Goal: Task Accomplishment & Management: Manage account settings

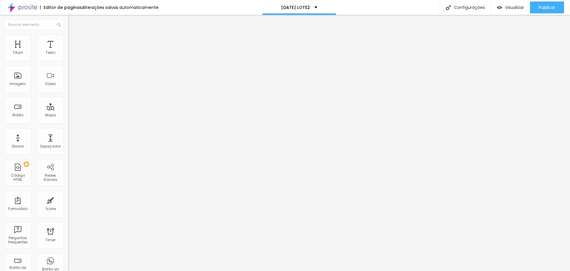
click at [68, 51] on span "Trocar imagem" at bounding box center [84, 48] width 32 height 5
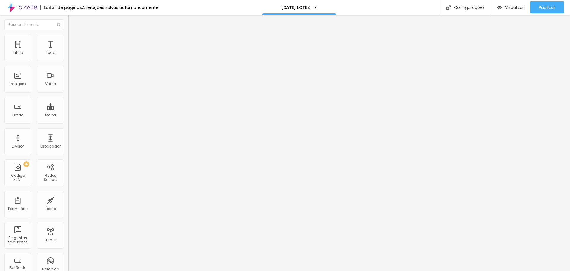
click at [68, 51] on span "Trocar imagem" at bounding box center [84, 48] width 32 height 5
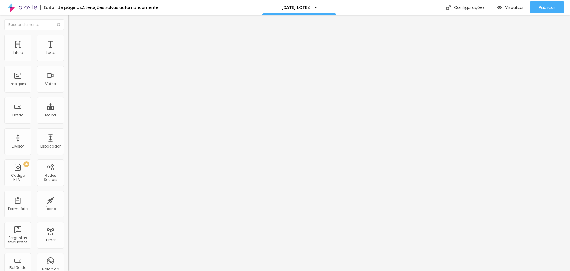
click at [68, 51] on span "Trocar imagem" at bounding box center [84, 48] width 32 height 5
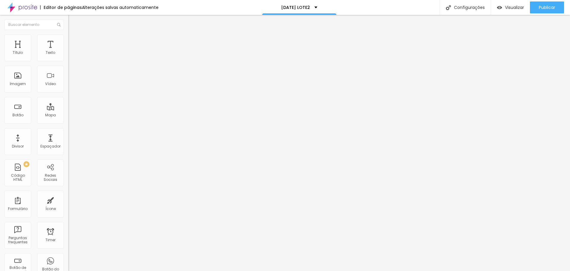
click at [505, 8] on span "Visualizar" at bounding box center [514, 7] width 19 height 5
click at [68, 51] on span "Trocar imagem" at bounding box center [84, 48] width 32 height 5
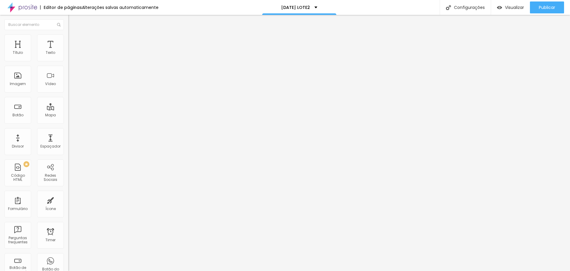
click at [68, 51] on span "Trocar imagem" at bounding box center [84, 48] width 32 height 5
click at [511, 6] on span "Visualizar" at bounding box center [514, 7] width 19 height 5
click at [68, 51] on span "Trocar imagem" at bounding box center [84, 48] width 32 height 5
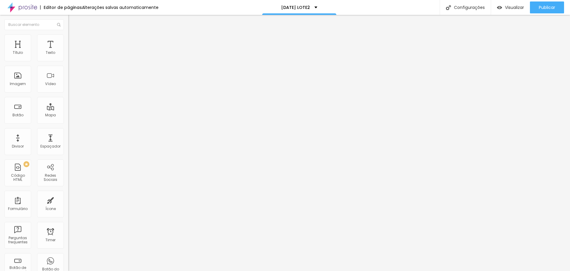
click at [68, 51] on span "Adicionar imagem" at bounding box center [87, 48] width 38 height 5
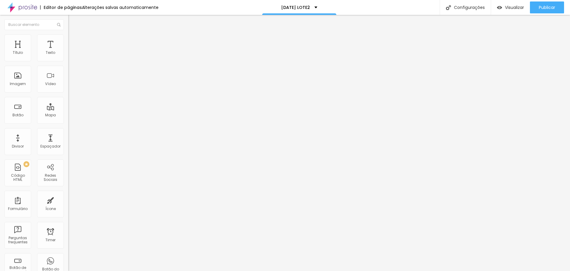
click at [68, 51] on span "Trocar imagem" at bounding box center [84, 48] width 32 height 5
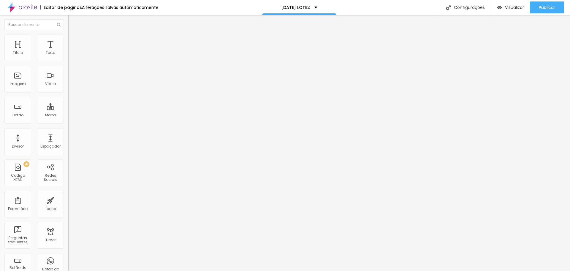
click at [68, 51] on span "Trocar imagem" at bounding box center [84, 48] width 32 height 5
click at [73, 22] on div "Editar Botão de pagamento" at bounding box center [102, 24] width 59 height 10
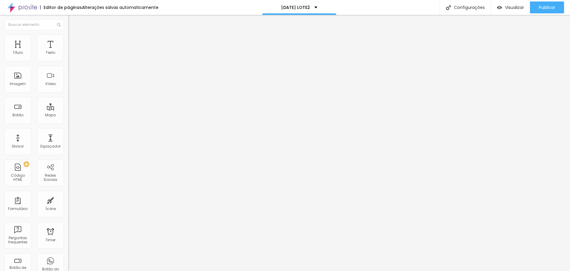
click at [68, 42] on img at bounding box center [70, 41] width 5 height 5
click at [68, 39] on img at bounding box center [70, 35] width 5 height 5
click at [72, 57] on div "PACOTE 1" at bounding box center [102, 53] width 61 height 5
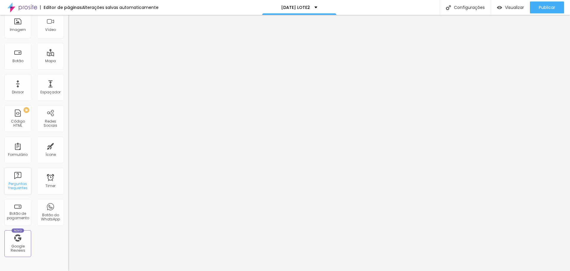
scroll to position [59, 0]
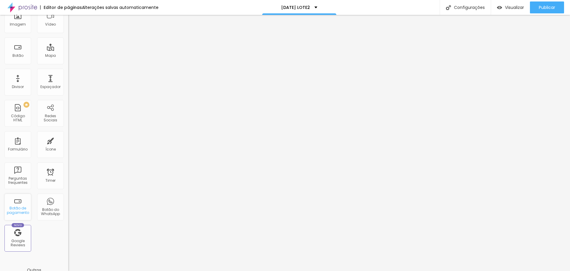
click at [19, 209] on div "Botão de pagamento" at bounding box center [17, 210] width 23 height 9
drag, startPoint x: 18, startPoint y: 203, endPoint x: 16, endPoint y: 208, distance: 5.6
click at [16, 208] on div "Botão de pagamento" at bounding box center [17, 210] width 23 height 9
click at [17, 206] on div "Botão de pagamento" at bounding box center [17, 210] width 23 height 9
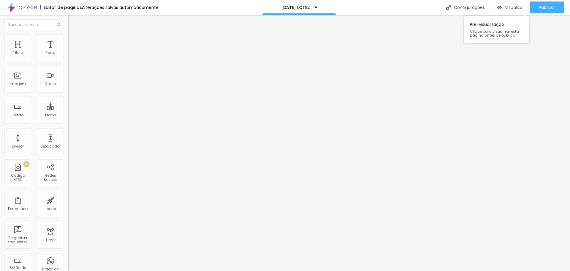
click at [510, 8] on span "Visualizar" at bounding box center [514, 7] width 19 height 5
click at [68, 41] on img at bounding box center [70, 41] width 5 height 5
click at [68, 39] on img at bounding box center [70, 35] width 5 height 5
click at [68, 59] on div "PACOTE 2" at bounding box center [102, 54] width 68 height 10
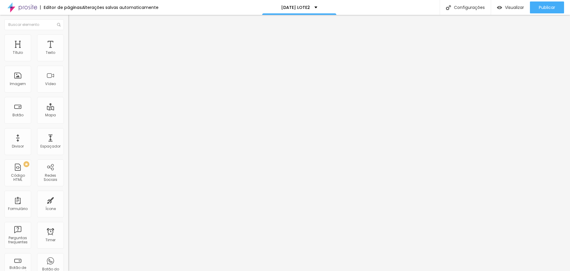
click at [68, 59] on div "PACOTE 2" at bounding box center [102, 54] width 68 height 10
click at [68, 59] on div "PACOTE 3" at bounding box center [102, 54] width 68 height 10
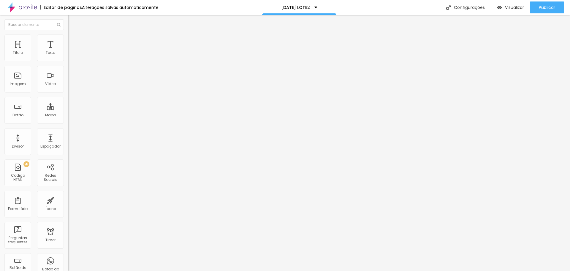
click at [68, 62] on img at bounding box center [70, 61] width 4 height 4
drag, startPoint x: 280, startPoint y: 68, endPoint x: 242, endPoint y: 75, distance: 39.0
type input "R$ 650,00"
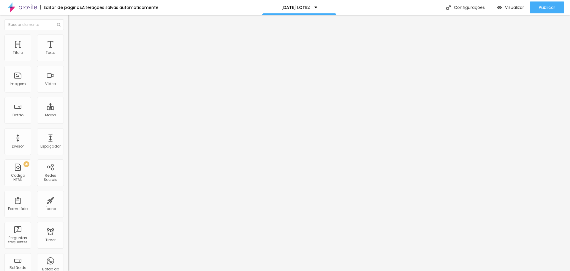
click at [68, 59] on div "PACOTE 3" at bounding box center [102, 54] width 68 height 10
click at [68, 62] on img at bounding box center [70, 61] width 4 height 4
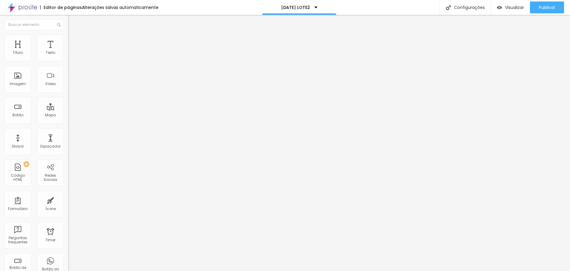
drag, startPoint x: 260, startPoint y: 70, endPoint x: 288, endPoint y: 67, distance: 27.8
type input "R$ 880,00"
click at [68, 62] on img at bounding box center [70, 61] width 4 height 4
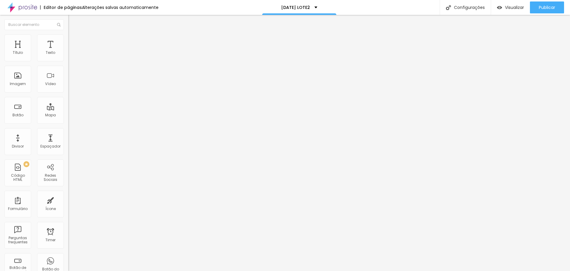
drag, startPoint x: 282, startPoint y: 69, endPoint x: 260, endPoint y: 70, distance: 22.3
type input "R$ 1.100,00"
drag, startPoint x: 279, startPoint y: 99, endPoint x: 320, endPoint y: 97, distance: 40.4
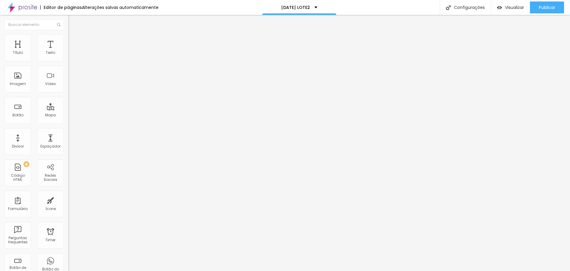
type textarea "PACOTE 3 - lote 2"
click at [68, 62] on img at bounding box center [70, 61] width 4 height 4
drag, startPoint x: 279, startPoint y: 97, endPoint x: 314, endPoint y: 100, distance: 34.8
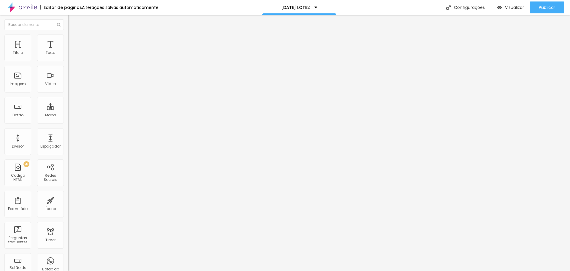
type textarea "PACOTE 2 - lote 2"
click at [68, 62] on img at bounding box center [70, 61] width 4 height 4
drag, startPoint x: 291, startPoint y: 99, endPoint x: 330, endPoint y: 102, distance: 38.8
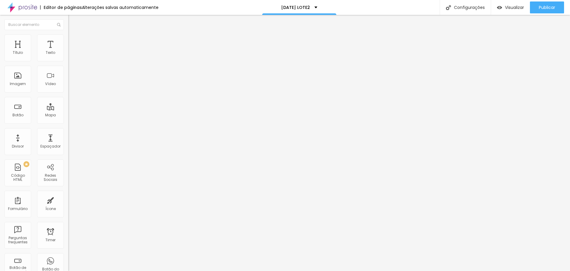
type textarea "PACOTE 1 [DATE] - lote 2"
click at [510, 8] on span "Visualizar" at bounding box center [514, 7] width 19 height 5
click at [546, 6] on span "Publicar" at bounding box center [547, 7] width 16 height 5
